Goal: Transaction & Acquisition: Download file/media

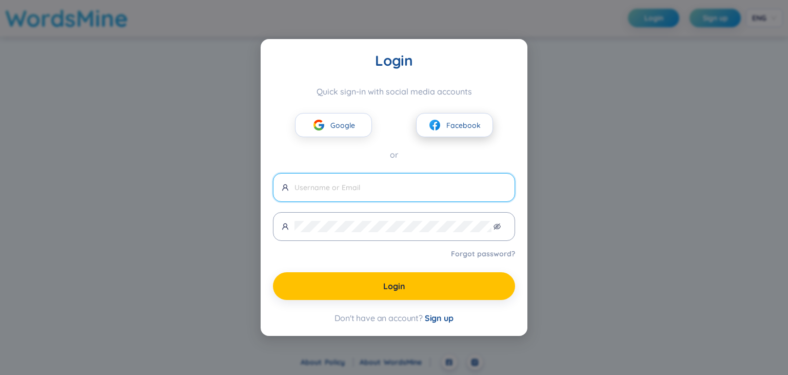
click at [447, 126] on span "Facebook" at bounding box center [463, 125] width 34 height 11
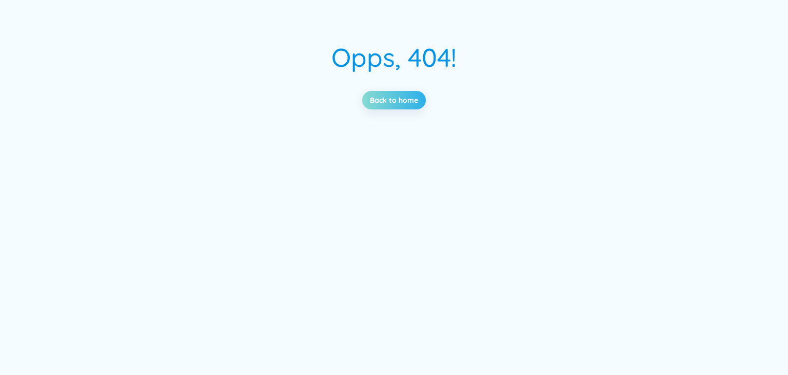
click at [407, 98] on link "Back to home" at bounding box center [394, 99] width 48 height 11
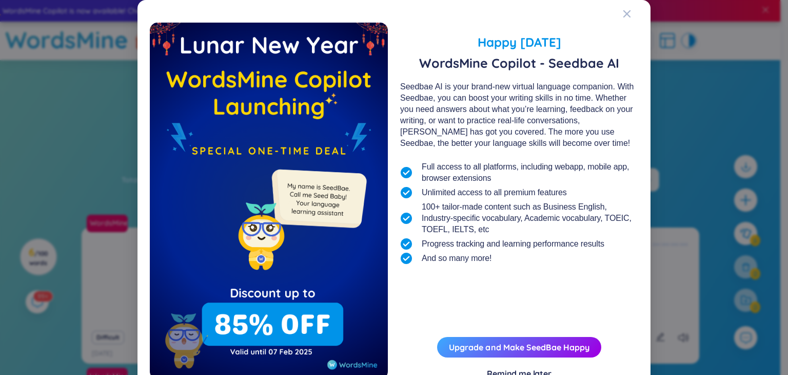
click at [698, 110] on div "Happy [DATE] WordsMine Copilot - Seedbae AI Seedbae AI is your brand-new virtua…" at bounding box center [394, 187] width 788 height 375
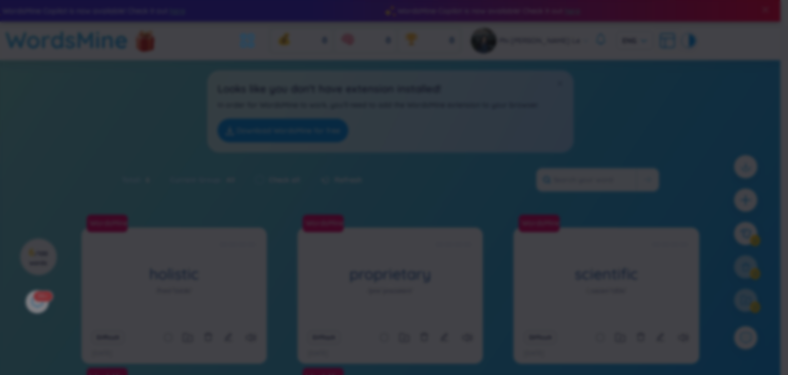
click at [622, 18] on span "Close" at bounding box center [617, 32] width 28 height 28
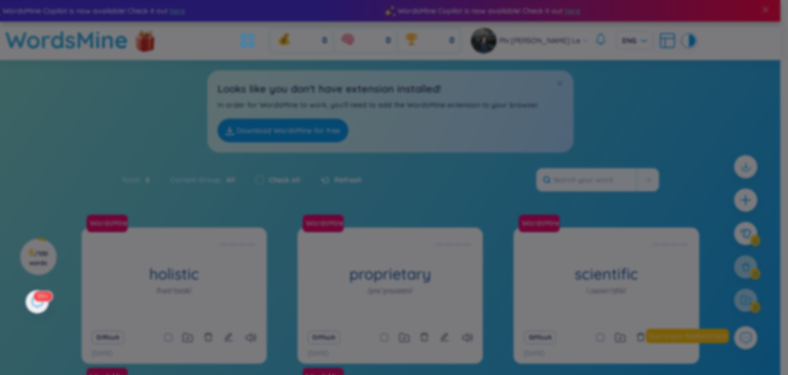
click at [559, 130] on div at bounding box center [391, 207] width 443 height 168
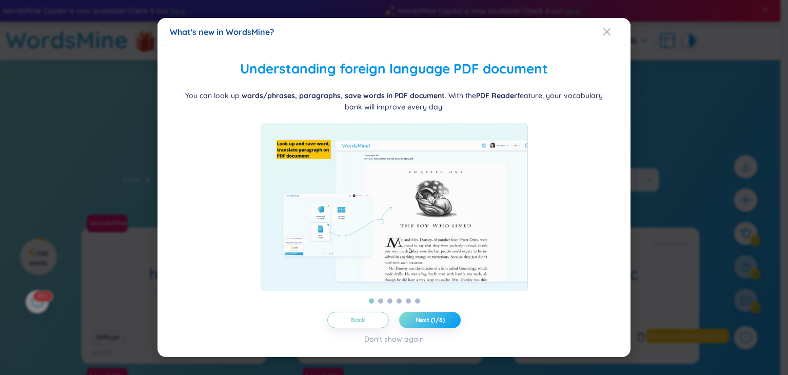
click at [446, 327] on button "Next (1/6)" at bounding box center [430, 319] width 62 height 16
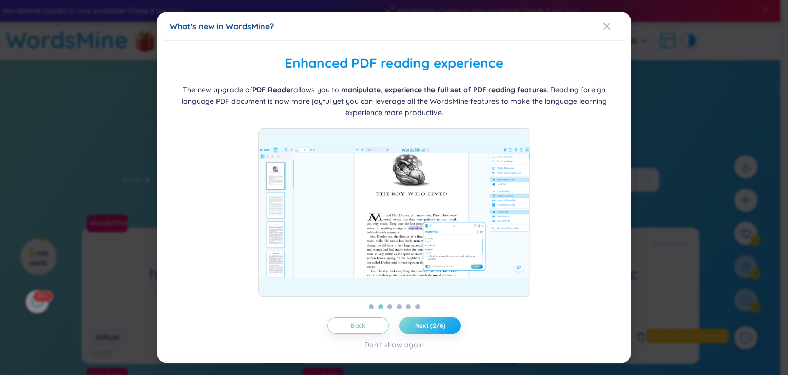
click at [444, 325] on span "Next (2/6)" at bounding box center [430, 325] width 30 height 8
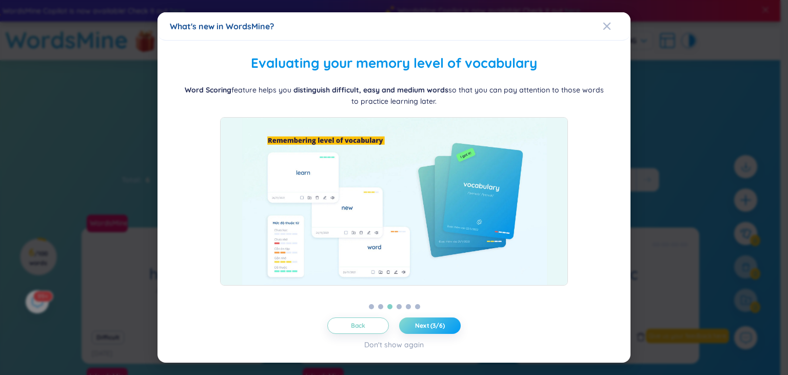
click at [443, 323] on span "Next (3/6)" at bounding box center [430, 325] width 30 height 8
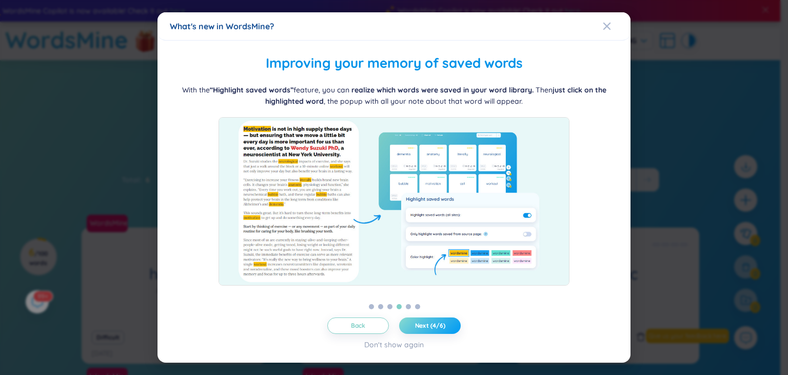
click at [443, 323] on span "Next (4/6)" at bounding box center [430, 325] width 30 height 8
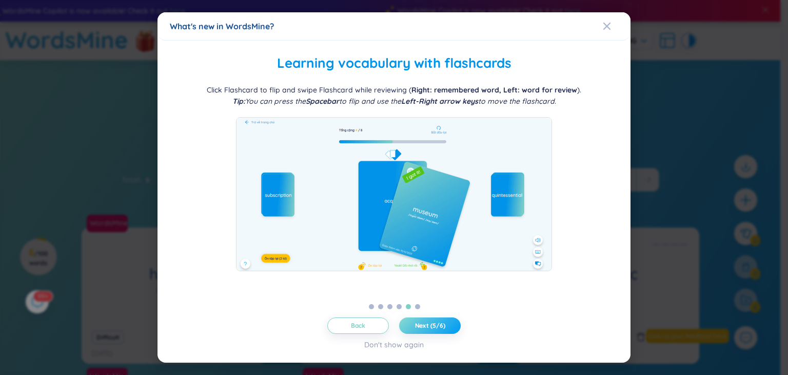
click at [443, 323] on span "Next (5/6)" at bounding box center [430, 325] width 30 height 8
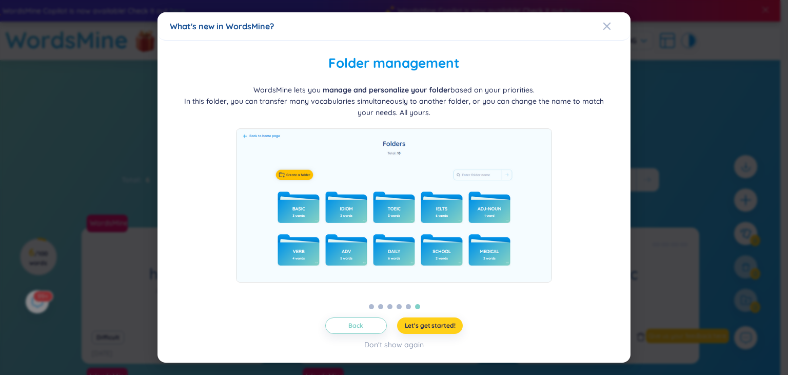
click at [443, 323] on span "Let's get started!" at bounding box center [430, 325] width 51 height 8
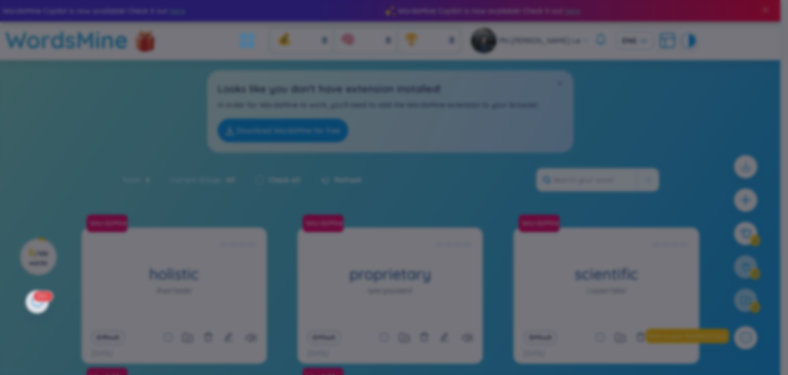
click at [544, 152] on div "What's new in WordsMine? Ra mắt WordsMine Copilot (SeedBae AI) Chào bạn, chúng …" at bounding box center [394, 187] width 788 height 375
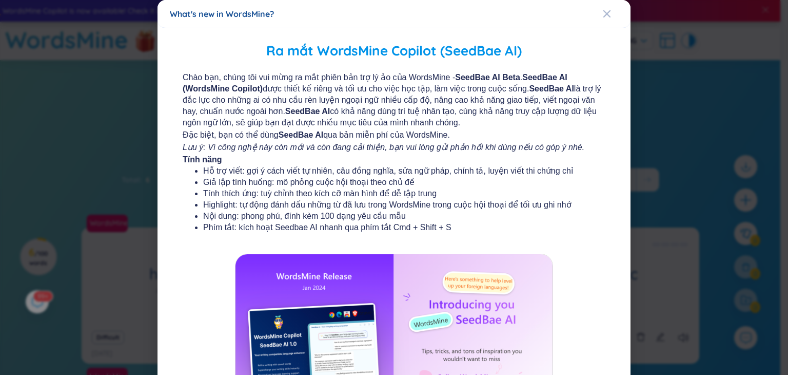
scroll to position [113, 0]
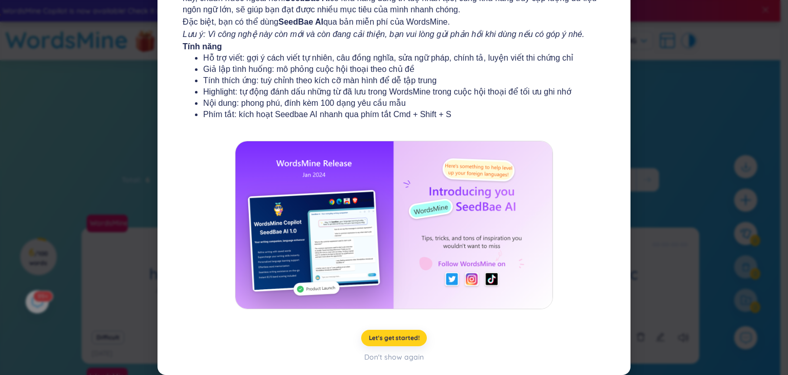
click at [385, 338] on span "Let's get started!" at bounding box center [394, 338] width 51 height 8
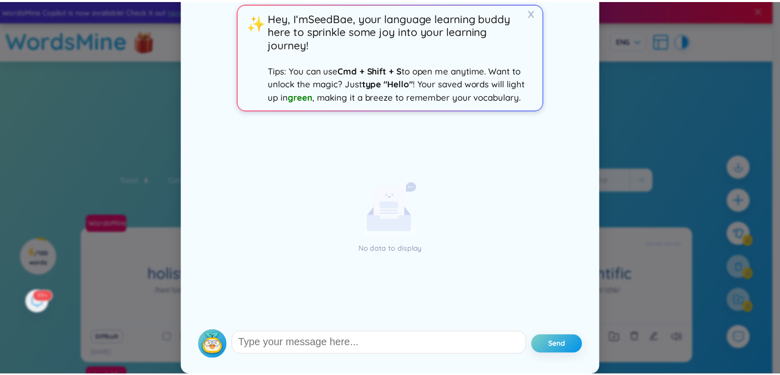
scroll to position [0, 0]
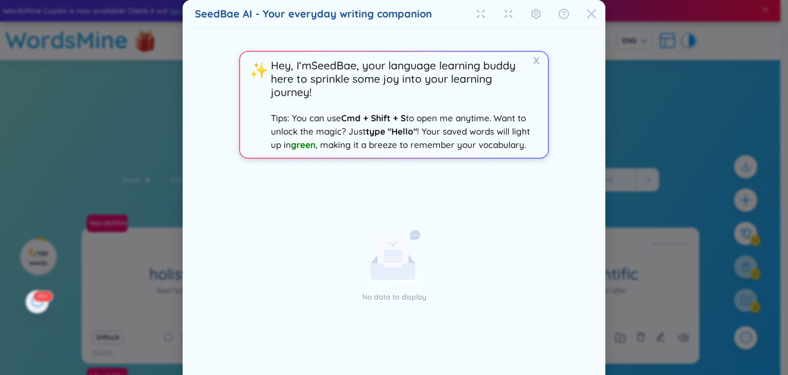
click at [595, 19] on span "Close" at bounding box center [592, 14] width 28 height 28
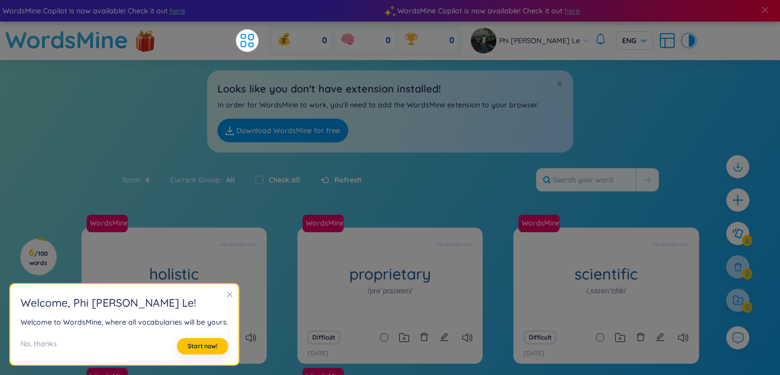
click at [227, 292] on icon "close" at bounding box center [230, 294] width 6 height 6
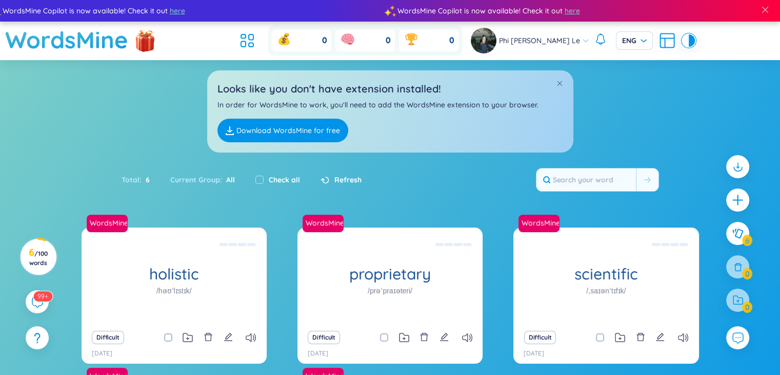
click at [271, 129] on link "Download WordsMine for free" at bounding box center [283, 131] width 131 height 24
